Goal: Information Seeking & Learning: Learn about a topic

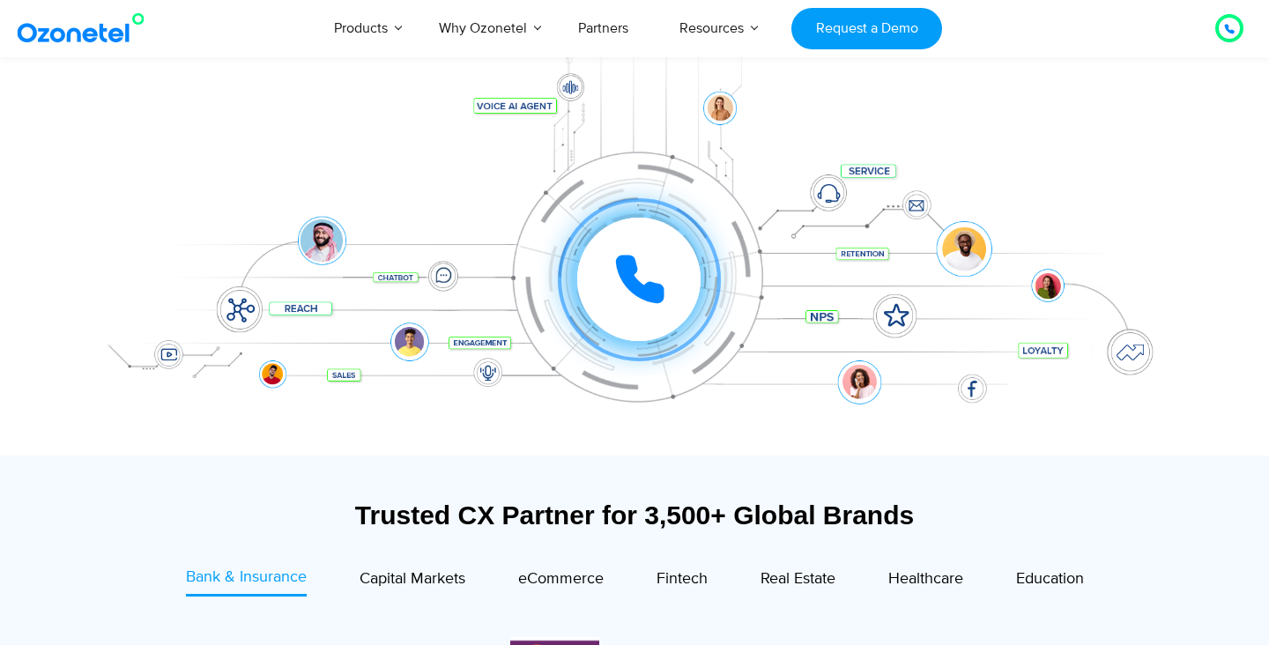
scroll to position [144, 0]
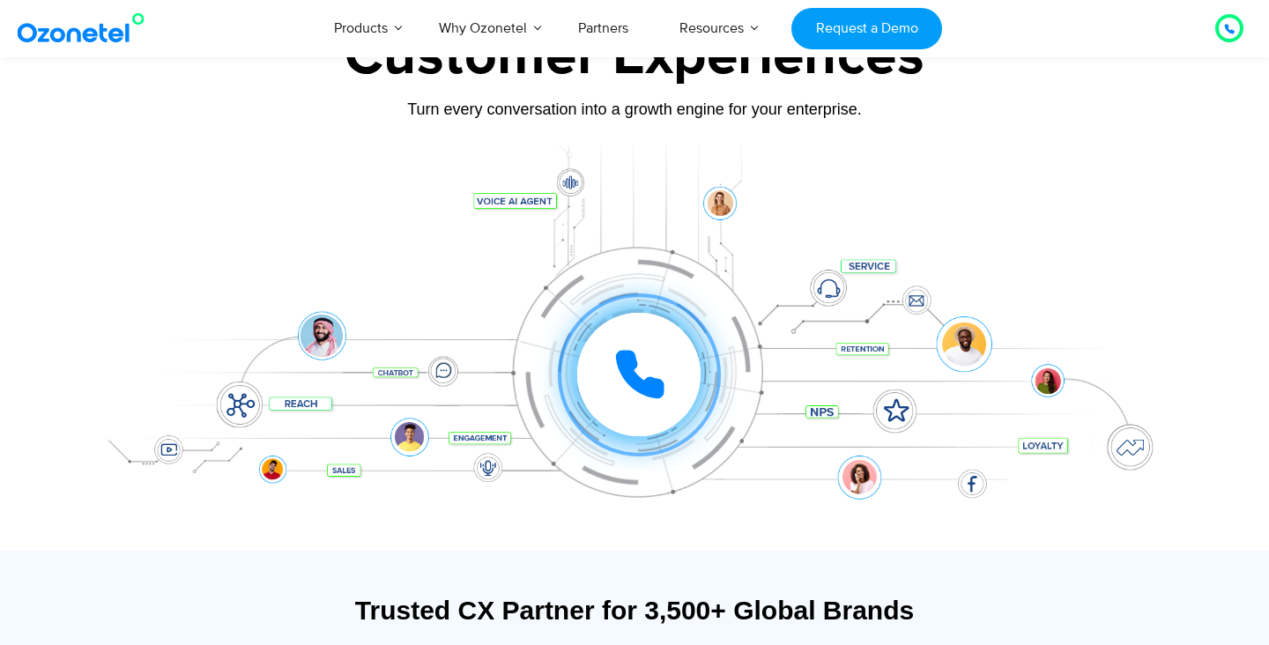
click at [631, 371] on icon at bounding box center [640, 375] width 44 height 44
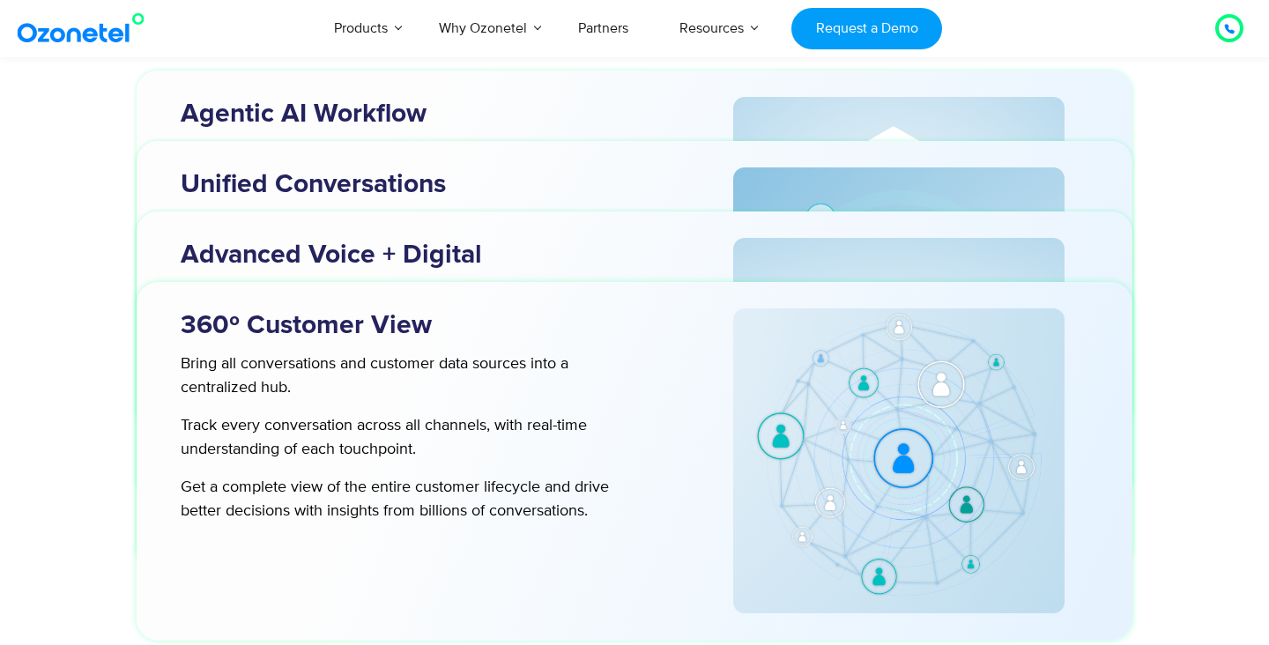
scroll to position [5705, 0]
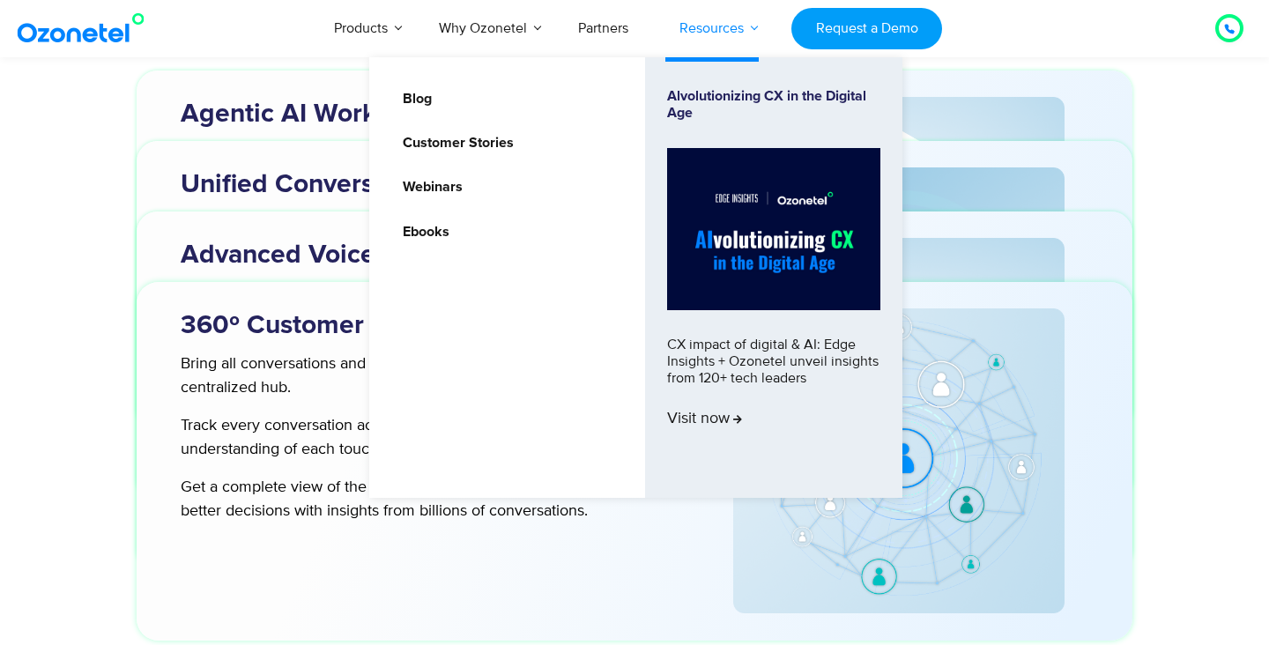
click at [714, 11] on link "Resources" at bounding box center [711, 28] width 115 height 58
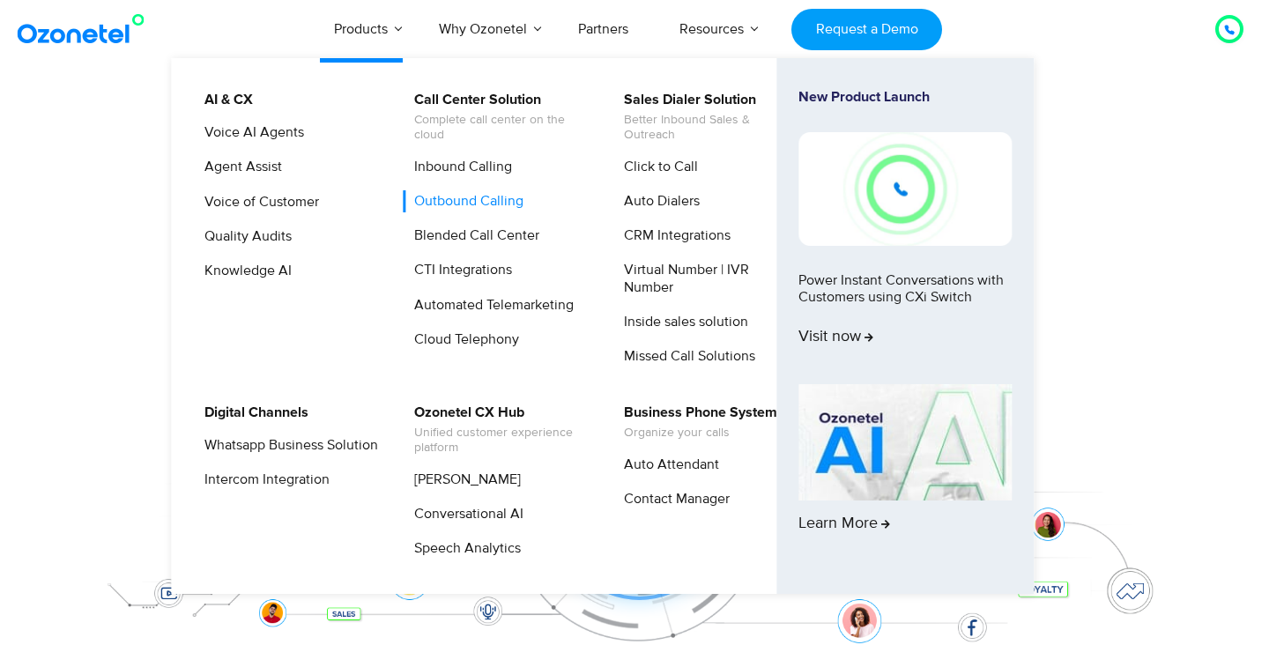
click at [479, 193] on link "Outbound Calling" at bounding box center [464, 201] width 123 height 22
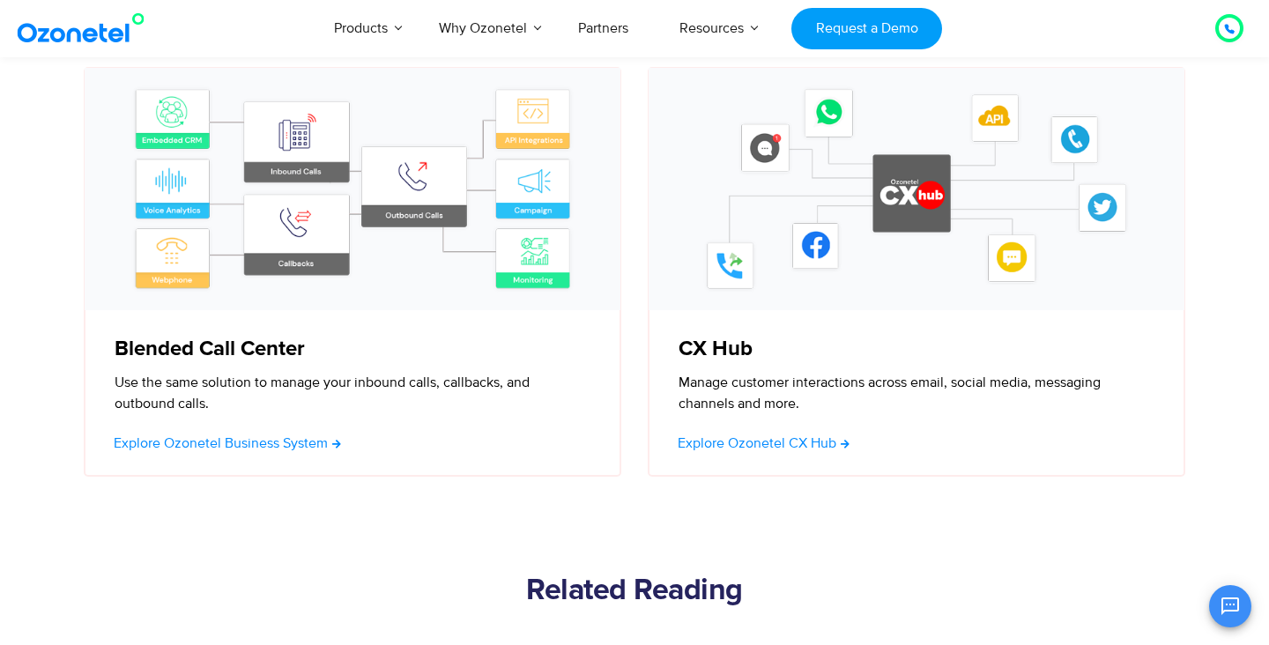
scroll to position [5229, 0]
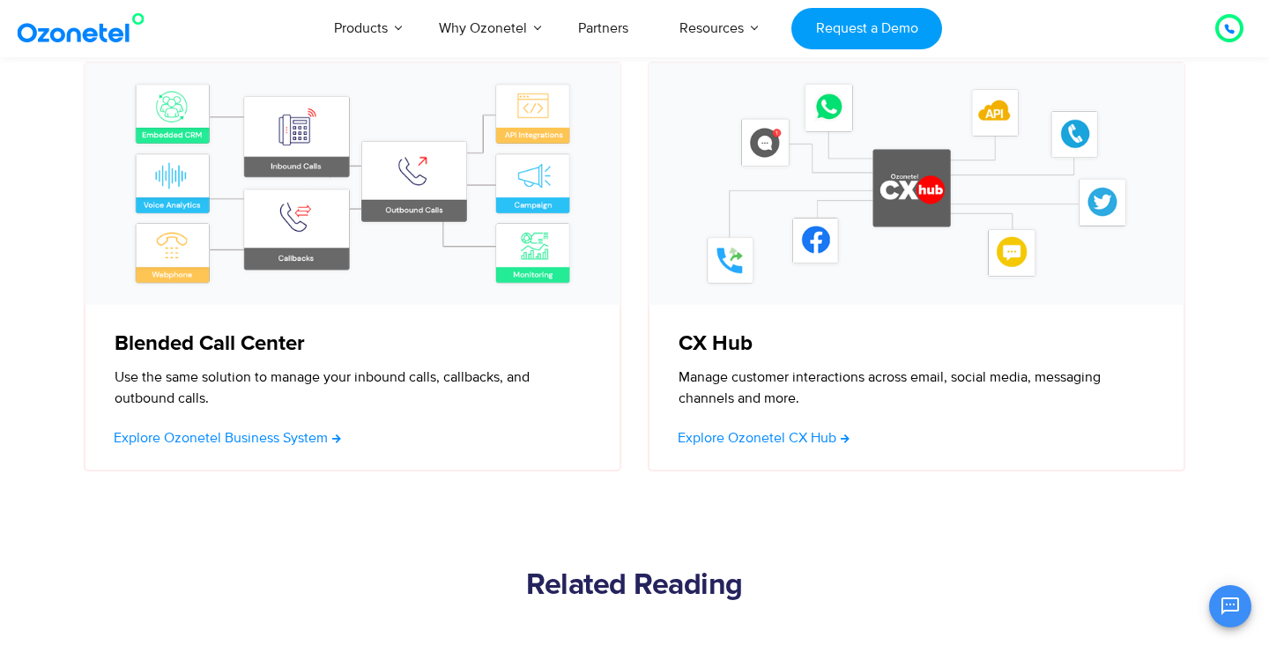
click at [288, 271] on img at bounding box center [352, 183] width 501 height 207
click at [273, 445] on span "Explore Ozonetel Business System" at bounding box center [221, 438] width 214 height 14
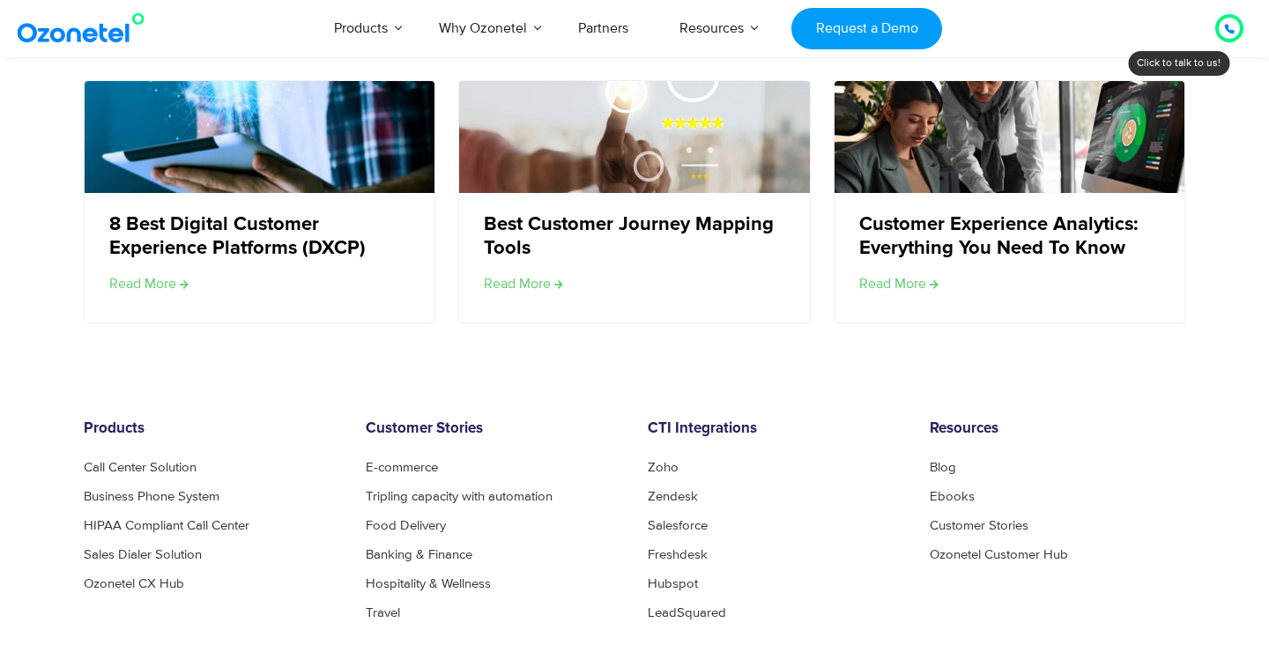
scroll to position [6335, 0]
